Goal: Navigation & Orientation: Understand site structure

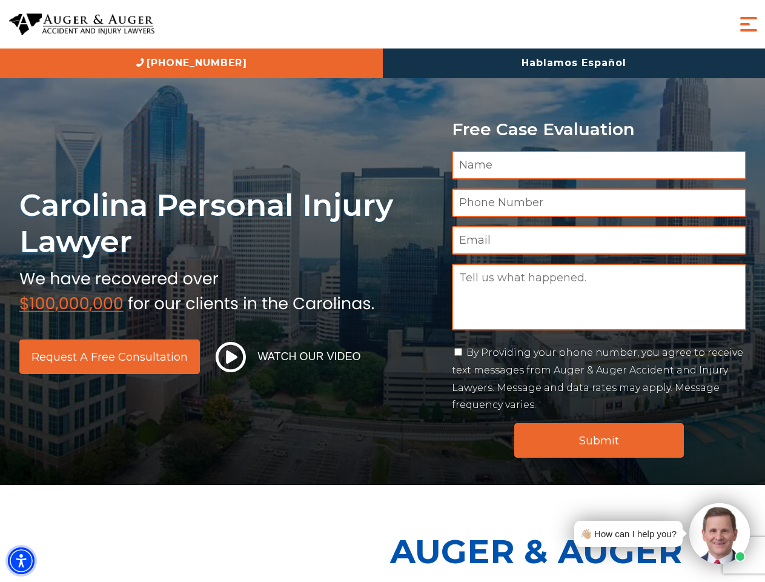
click at [21, 561] on img "Accessibility Menu" at bounding box center [21, 560] width 27 height 27
